Goal: Use online tool/utility: Utilize a website feature to perform a specific function

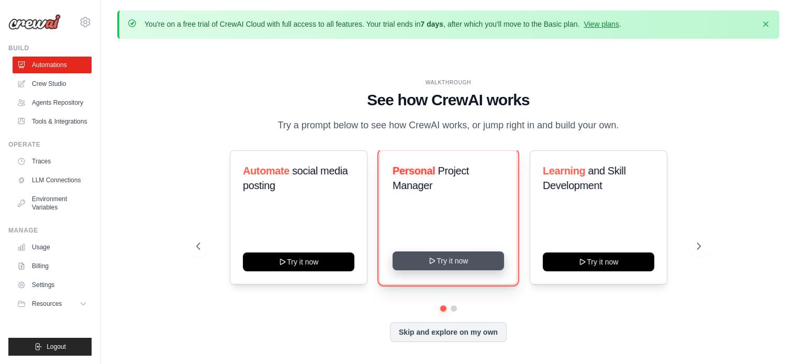
click at [452, 263] on button "Try it now" at bounding box center [447, 260] width 111 height 19
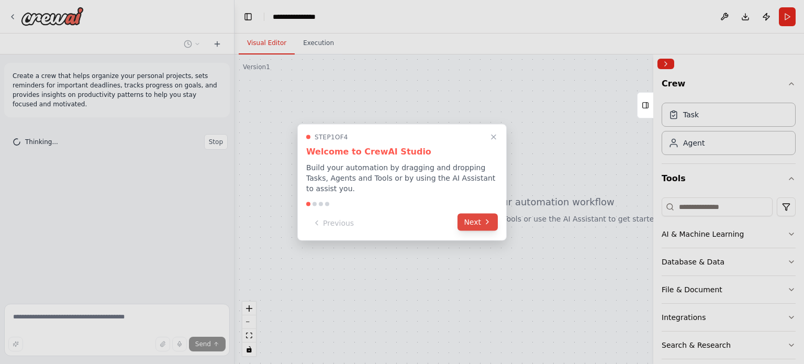
click at [481, 216] on button "Next" at bounding box center [477, 221] width 40 height 17
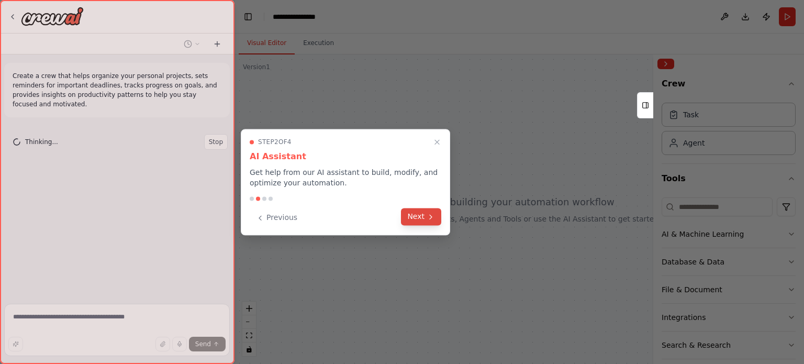
click at [422, 222] on button "Next" at bounding box center [421, 216] width 40 height 17
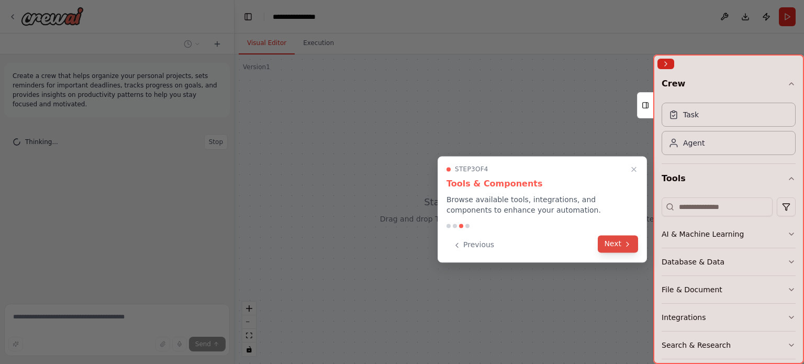
click at [620, 246] on button "Next" at bounding box center [618, 243] width 40 height 17
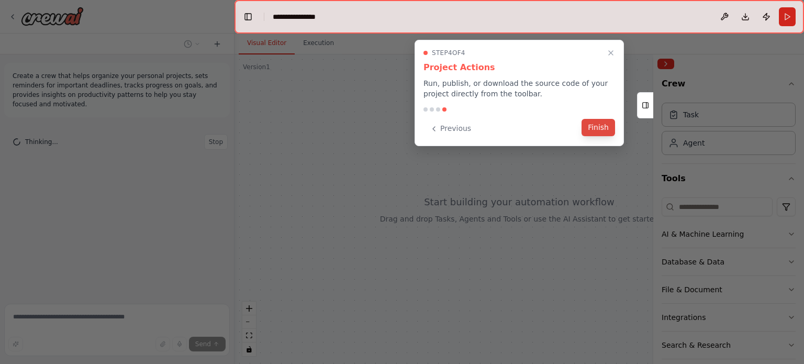
click at [601, 127] on button "Finish" at bounding box center [597, 127] width 33 height 17
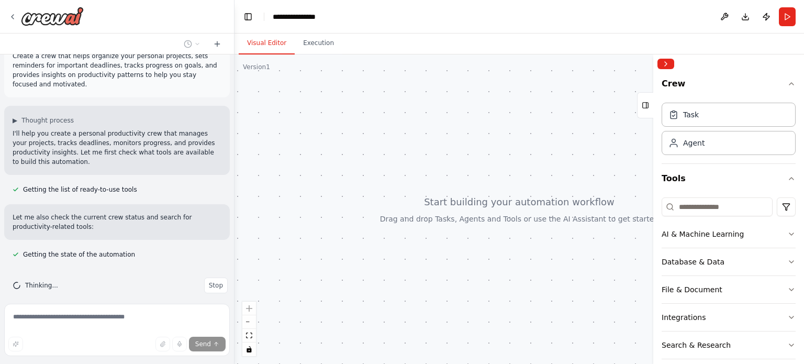
scroll to position [41, 0]
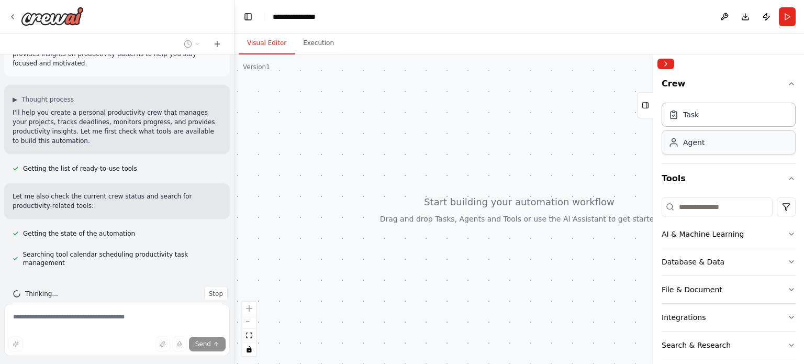
click at [698, 143] on div "Agent" at bounding box center [693, 142] width 21 height 10
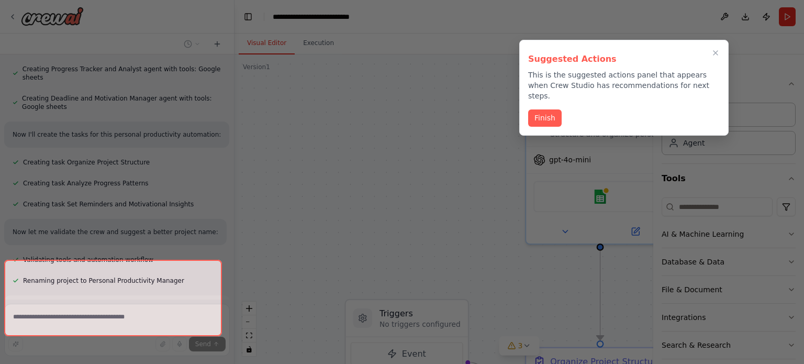
scroll to position [543, 0]
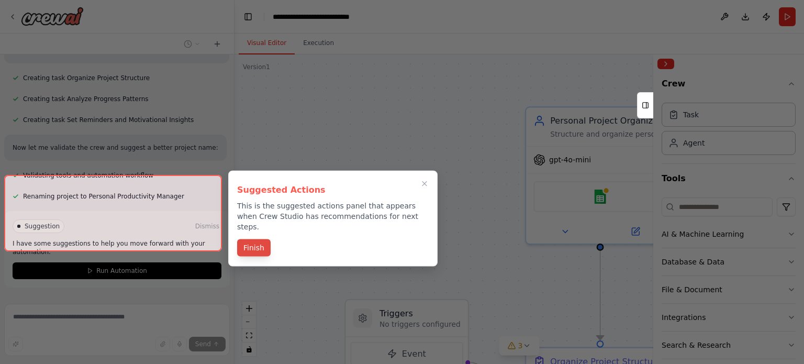
click at [255, 242] on button "Finish" at bounding box center [253, 247] width 33 height 17
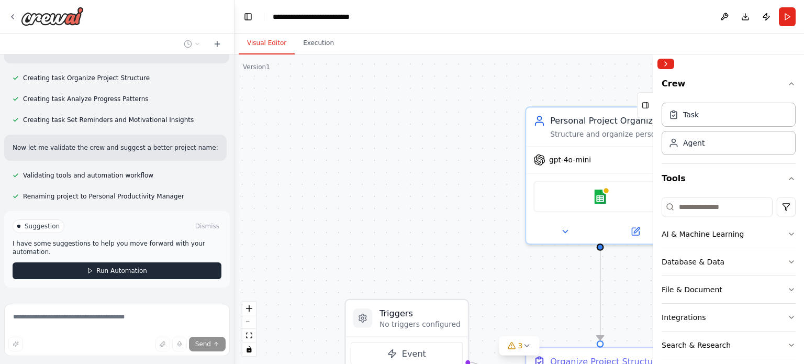
click at [167, 262] on button "Run Automation" at bounding box center [117, 270] width 209 height 17
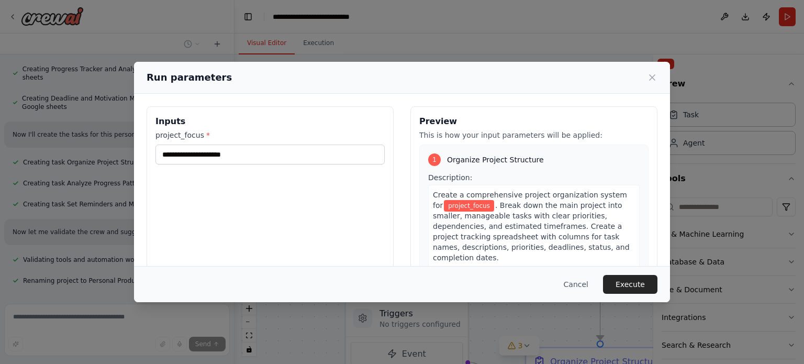
scroll to position [176, 0]
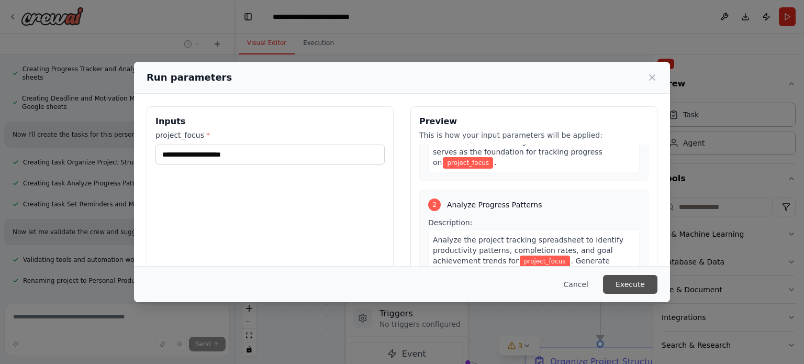
click at [636, 282] on button "Execute" at bounding box center [630, 284] width 54 height 19
click at [283, 144] on div "project_focus * This field is required" at bounding box center [269, 154] width 229 height 49
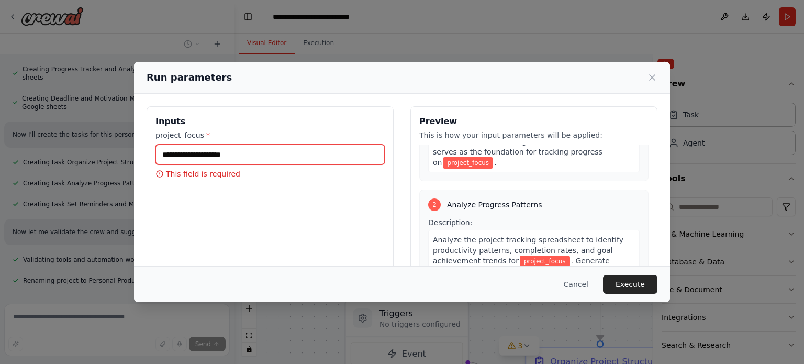
click at [272, 153] on input "project_focus *" at bounding box center [269, 154] width 229 height 20
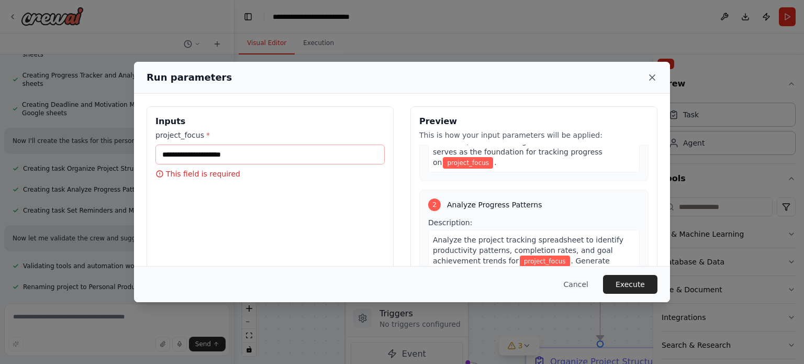
click at [650, 77] on icon at bounding box center [652, 77] width 10 height 10
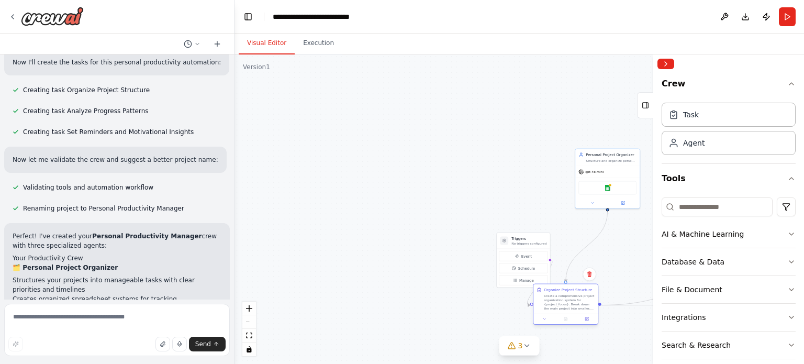
drag, startPoint x: 604, startPoint y: 265, endPoint x: 572, endPoint y: 290, distance: 40.6
click at [572, 294] on div "Create a comprehensive project organization system for {project_focus}. Break d…" at bounding box center [569, 302] width 51 height 17
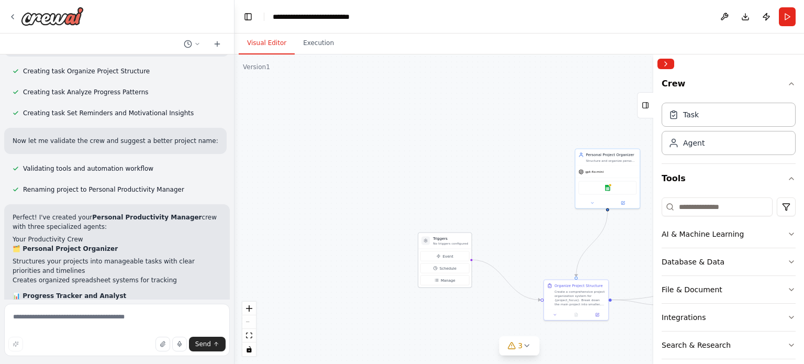
drag, startPoint x: 526, startPoint y: 249, endPoint x: 387, endPoint y: 242, distance: 138.8
click at [418, 242] on div "Triggers No triggers configured Event Schedule Manage" at bounding box center [445, 259] width 54 height 55
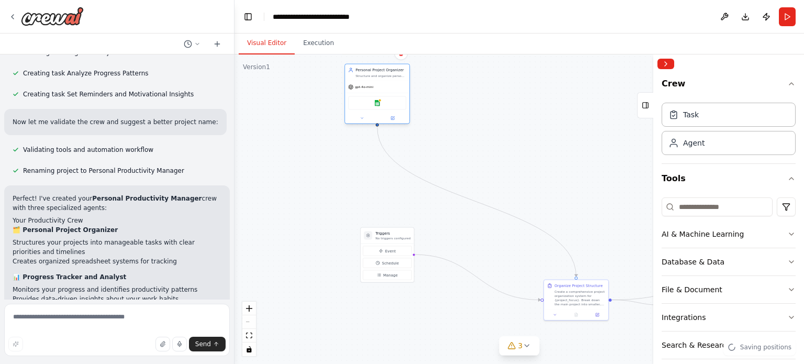
drag, startPoint x: 614, startPoint y: 164, endPoint x: 384, endPoint y: 83, distance: 243.8
click at [384, 83] on div "gpt-4o-mini" at bounding box center [377, 87] width 64 height 12
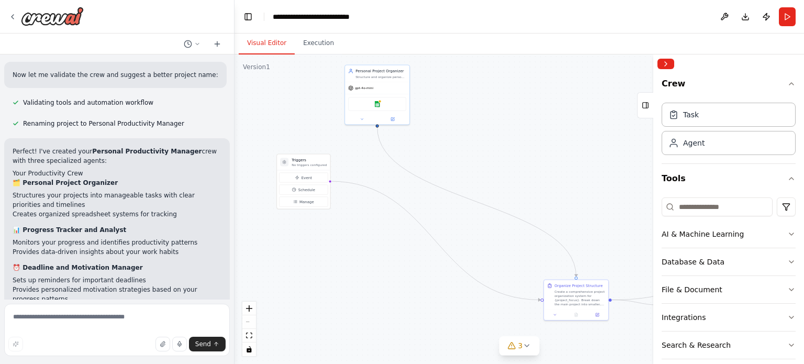
drag, startPoint x: 384, startPoint y: 238, endPoint x: 400, endPoint y: 204, distance: 37.9
click at [301, 163] on p "No triggers configured" at bounding box center [308, 165] width 35 height 4
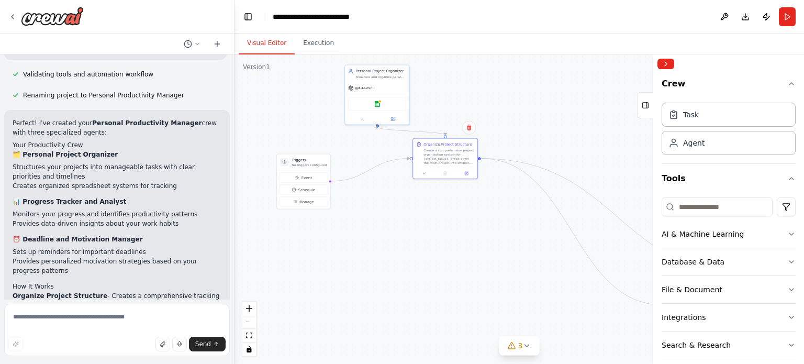
drag, startPoint x: 578, startPoint y: 291, endPoint x: 494, endPoint y: 179, distance: 139.8
click at [447, 152] on div "Create a comprehensive project organization system for {project_focus}. Break d…" at bounding box center [448, 156] width 51 height 17
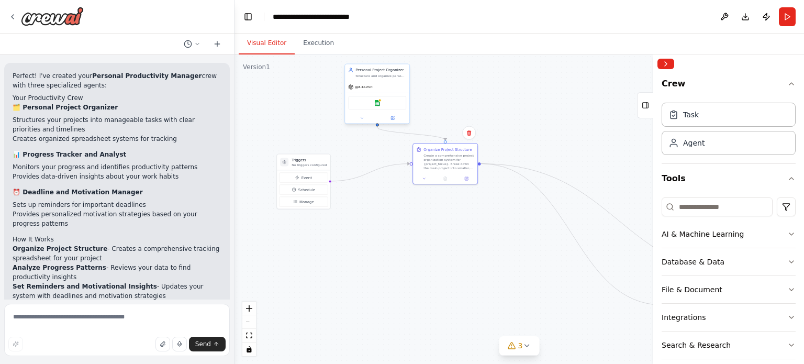
click at [388, 93] on div "Google sheets" at bounding box center [377, 103] width 64 height 20
click at [377, 105] on img at bounding box center [377, 103] width 6 height 6
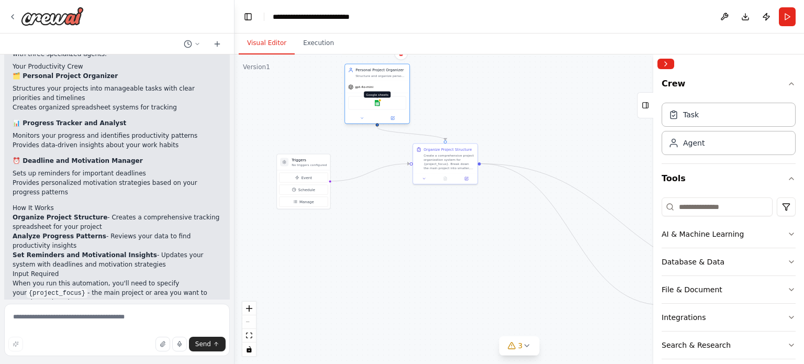
click at [377, 105] on img at bounding box center [377, 103] width 6 height 6
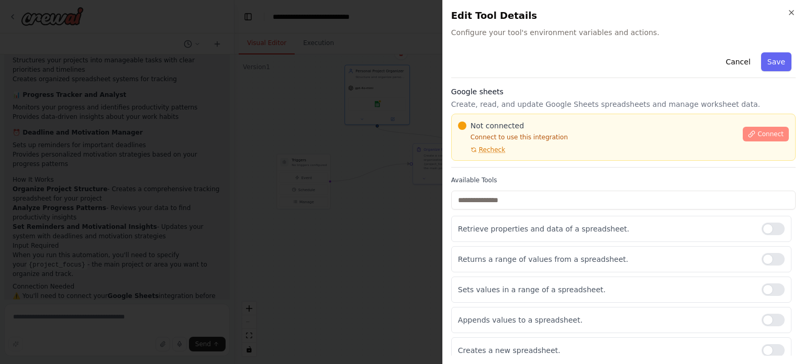
click at [760, 135] on span "Connect" at bounding box center [770, 134] width 26 height 8
click at [793, 6] on div "Close Edit Tool Details Configure your tool's environment variables and actions…" at bounding box center [623, 182] width 362 height 364
click at [792, 13] on icon "button" at bounding box center [791, 12] width 4 height 4
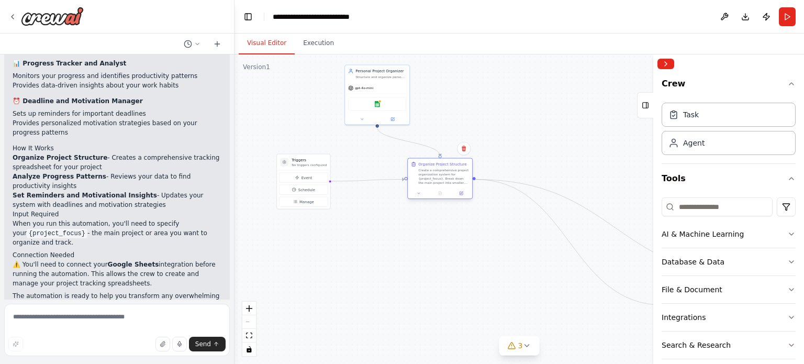
drag, startPoint x: 464, startPoint y: 156, endPoint x: 458, endPoint y: 179, distance: 23.7
click at [458, 179] on div "Create a comprehensive project organization system for {project_focus}. Break d…" at bounding box center [443, 176] width 51 height 17
click at [711, 260] on div "Database & Data" at bounding box center [692, 261] width 63 height 10
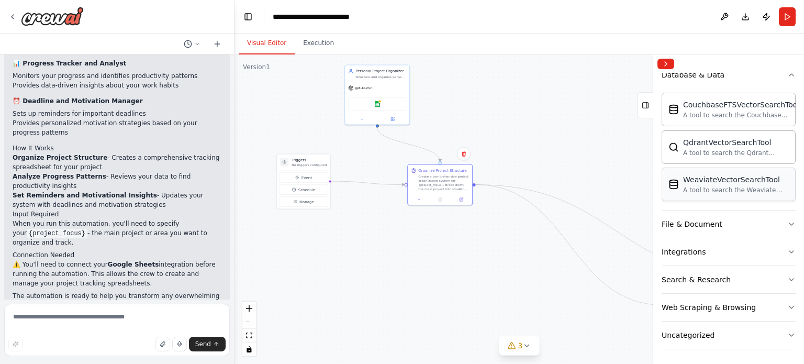
scroll to position [0, 0]
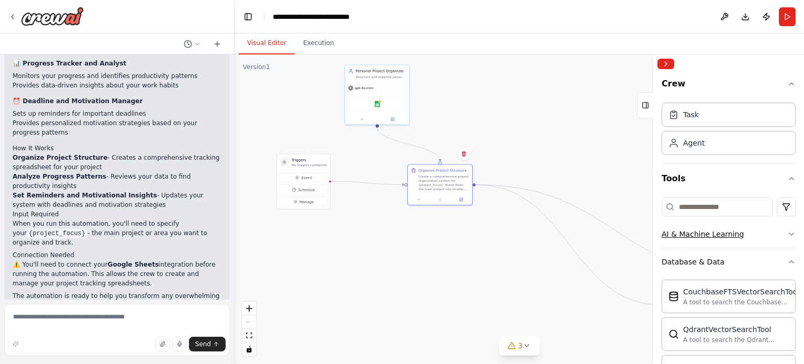
click at [712, 230] on div "AI & Machine Learning" at bounding box center [702, 234] width 82 height 10
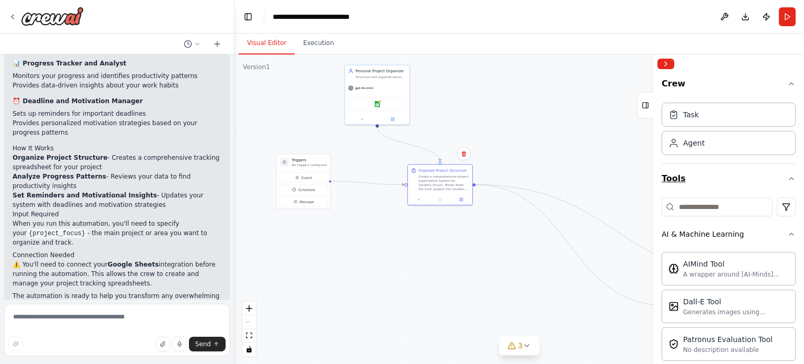
click at [787, 175] on icon "button" at bounding box center [791, 178] width 8 height 8
